Goal: Information Seeking & Learning: Learn about a topic

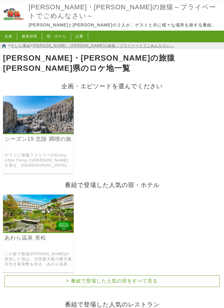
scroll to position [17, 0]
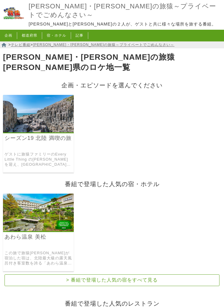
click at [61, 135] on link "シーズン19 北陸 満喫の旅" at bounding box center [39, 138] width 68 height 7
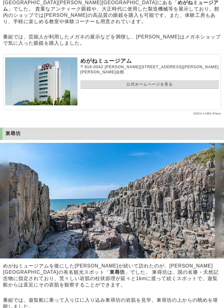
scroll to position [780, 0]
click at [165, 89] on ul "公式ホームページを見る" at bounding box center [149, 83] width 138 height 11
click at [168, 89] on link "公式ホームページを見る" at bounding box center [149, 84] width 138 height 9
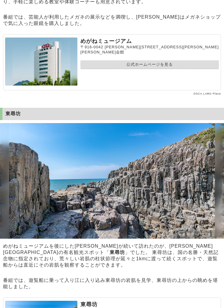
scroll to position [800, 0]
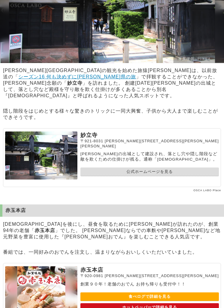
scroll to position [2962, 0]
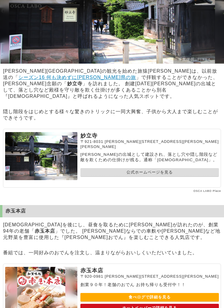
click at [176, 177] on link "公式ホームページを見る" at bounding box center [149, 172] width 138 height 9
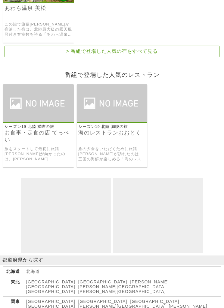
scroll to position [246, 0]
